Goal: Task Accomplishment & Management: Manage account settings

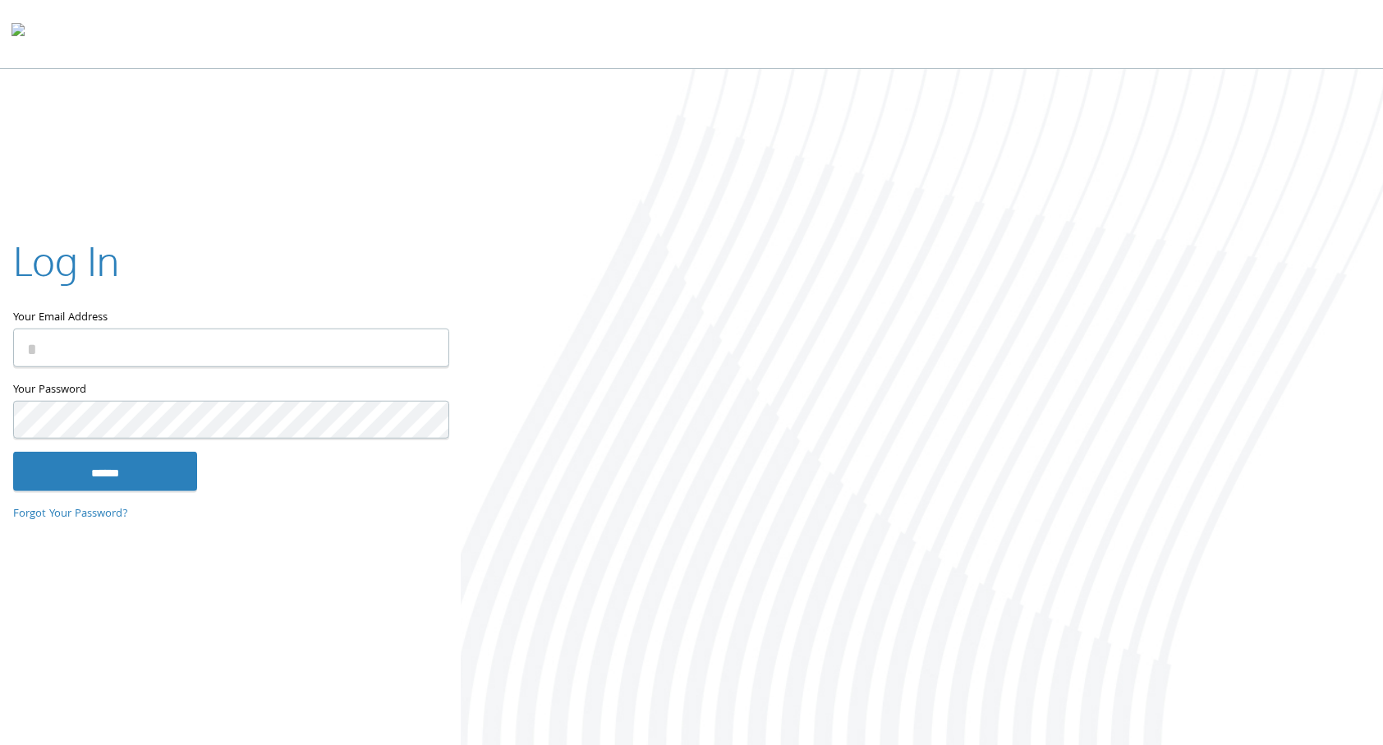
type input "**********"
click at [13, 452] on input "******" at bounding box center [105, 471] width 184 height 39
type input "**********"
click at [13, 452] on input "******" at bounding box center [105, 471] width 184 height 39
